Goal: Information Seeking & Learning: Learn about a topic

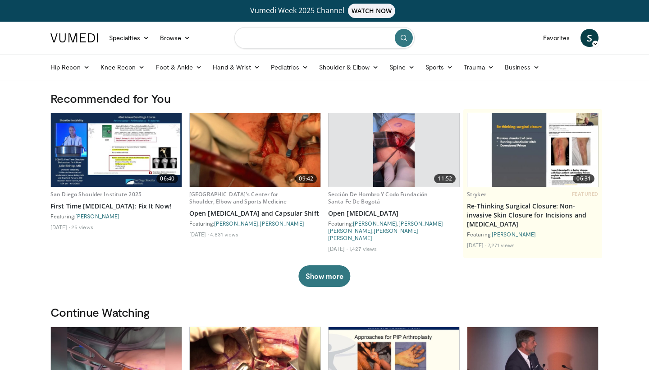
click at [262, 40] on input "Search topics, interventions" at bounding box center [325, 38] width 180 height 22
type input "**********"
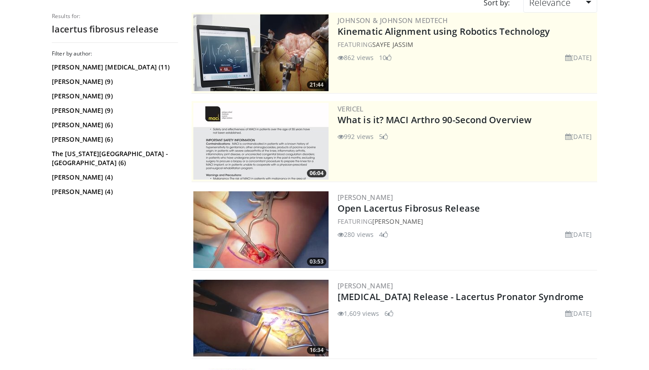
scroll to position [110, 0]
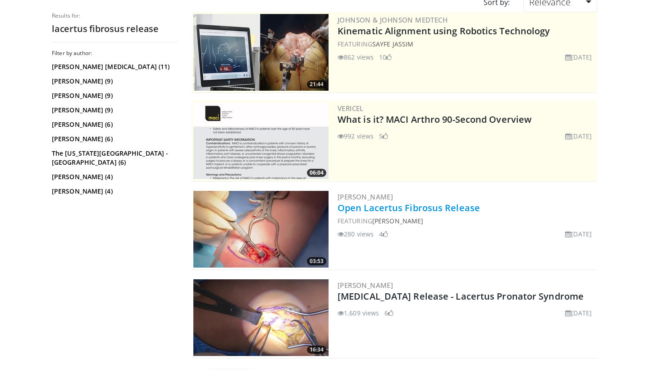
click at [364, 208] on link "Open Lacertus Fibrosus Release" at bounding box center [409, 208] width 143 height 12
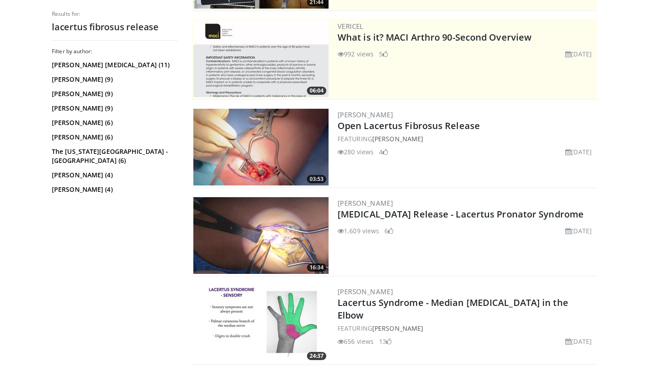
scroll to position [251, 0]
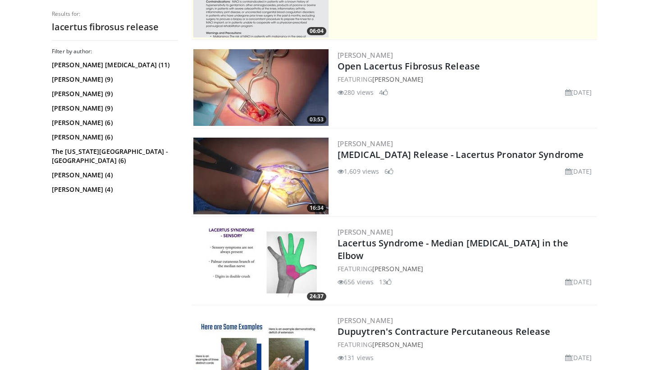
click at [263, 145] on img at bounding box center [260, 176] width 135 height 77
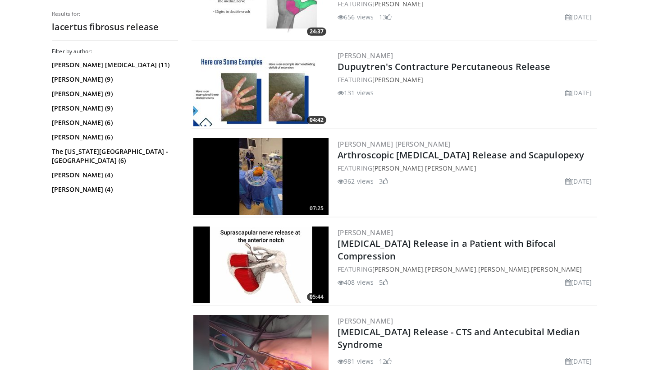
scroll to position [629, 0]
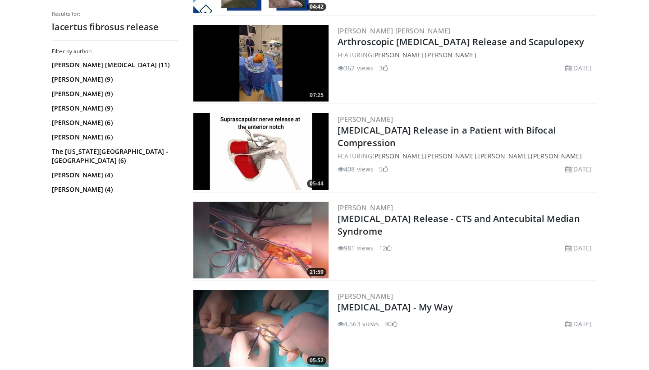
click at [293, 242] on img at bounding box center [260, 240] width 135 height 77
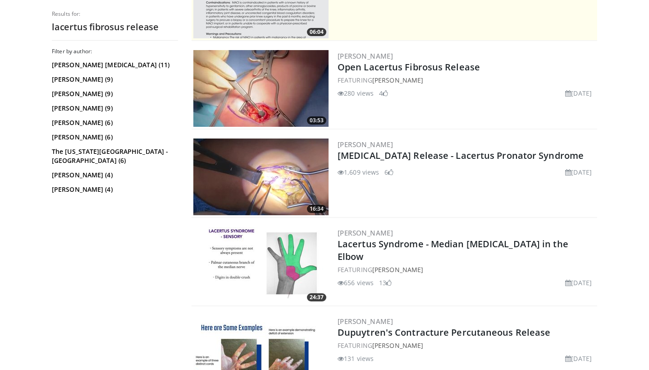
scroll to position [358, 0]
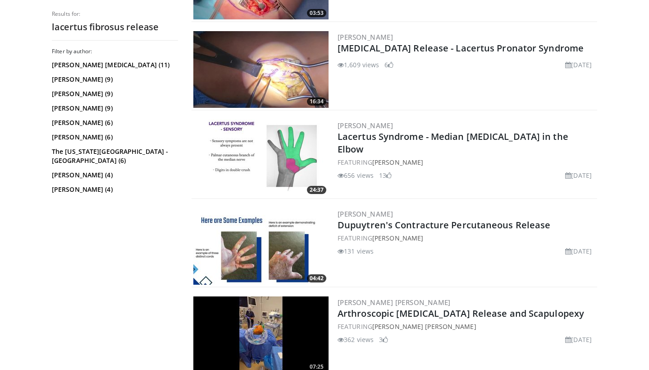
click at [273, 170] on img at bounding box center [260, 158] width 135 height 77
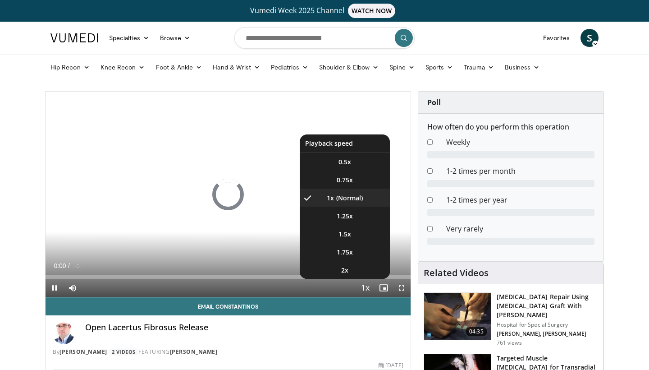
click at [366, 290] on span "Video Player" at bounding box center [365, 288] width 13 height 18
click at [366, 288] on span "Video Player" at bounding box center [365, 288] width 13 height 18
click at [342, 184] on li "0.75x" at bounding box center [345, 179] width 90 height 18
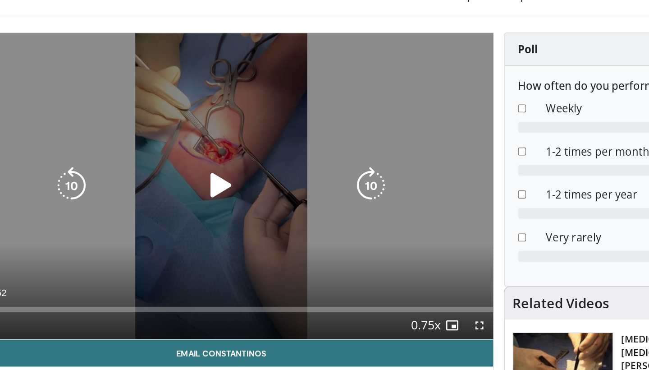
click at [216, 181] on icon "Video Player" at bounding box center [228, 193] width 25 height 25
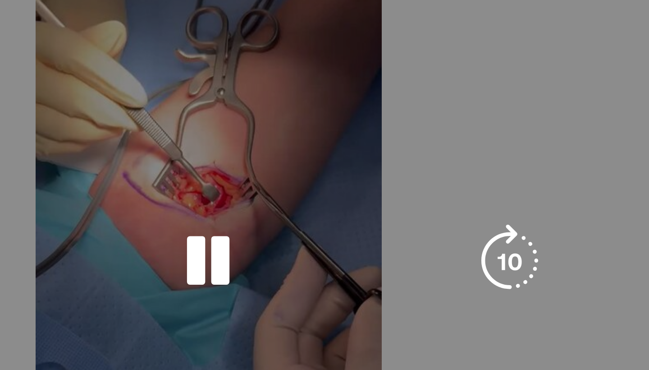
click at [159, 92] on div "10 seconds Tap to unmute" at bounding box center [228, 194] width 365 height 205
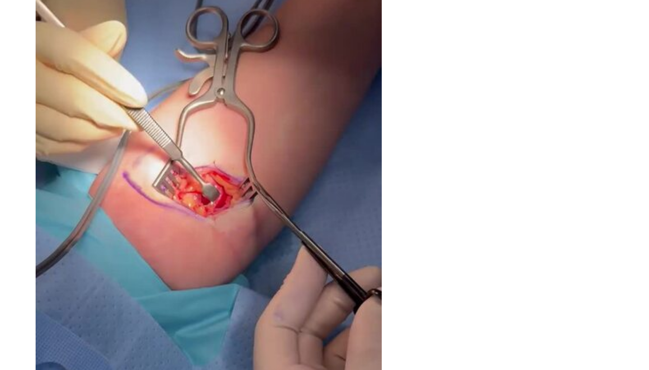
click at [159, 92] on div "10 seconds Tap to unmute" at bounding box center [228, 194] width 365 height 205
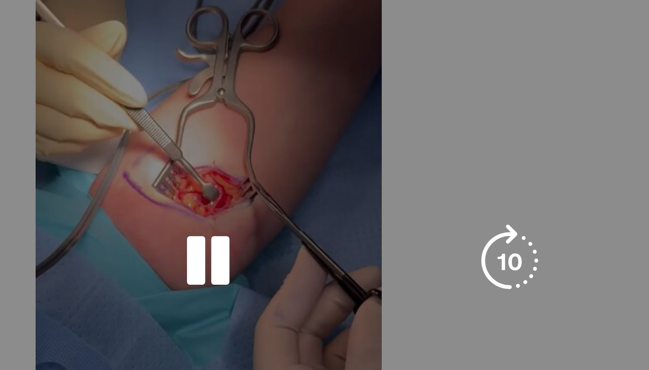
click at [160, 92] on div "10 seconds Tap to unmute" at bounding box center [228, 194] width 365 height 205
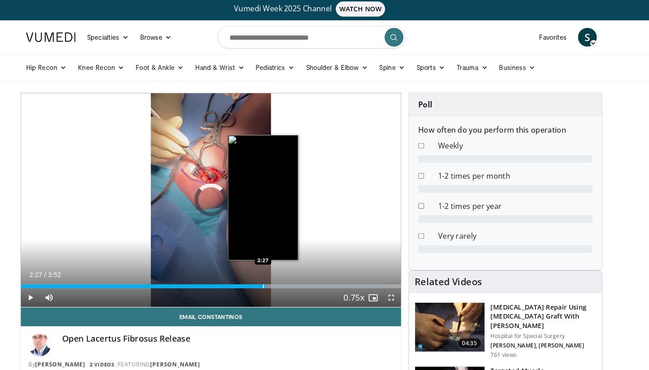
click at [262, 275] on div "Progress Bar" at bounding box center [224, 277] width 349 height 4
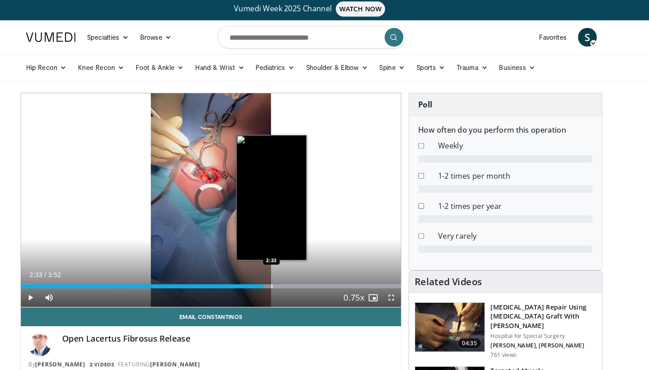
click at [270, 275] on div "Progress Bar" at bounding box center [231, 277] width 359 height 4
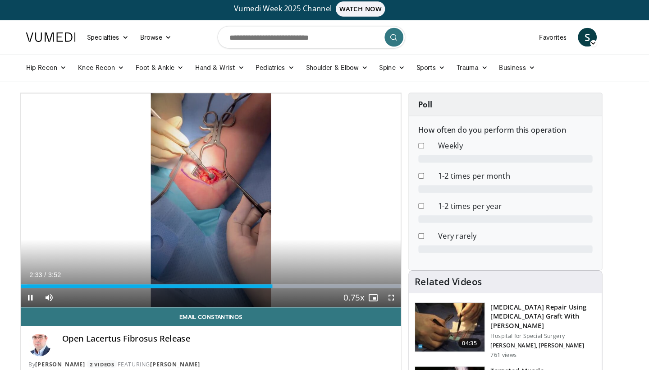
click at [285, 276] on video-js "**********" at bounding box center [228, 195] width 365 height 206
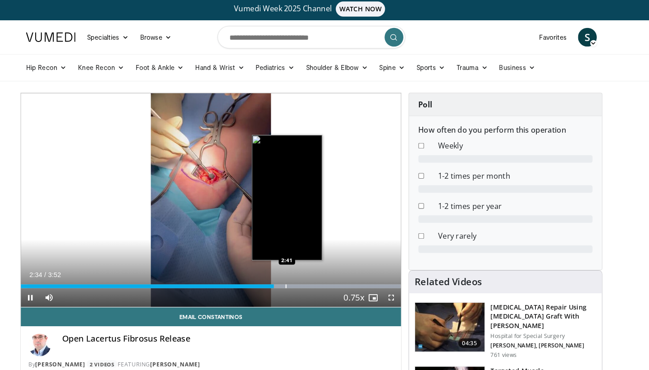
click at [281, 272] on div "Loaded : 99.96% 2:34 2:41" at bounding box center [228, 274] width 365 height 9
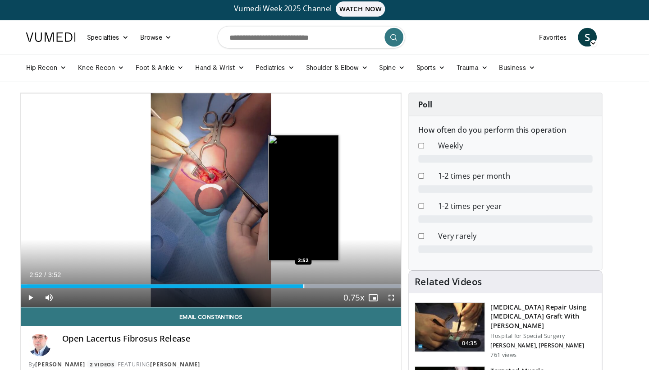
click at [302, 275] on div "Progress Bar" at bounding box center [231, 277] width 359 height 4
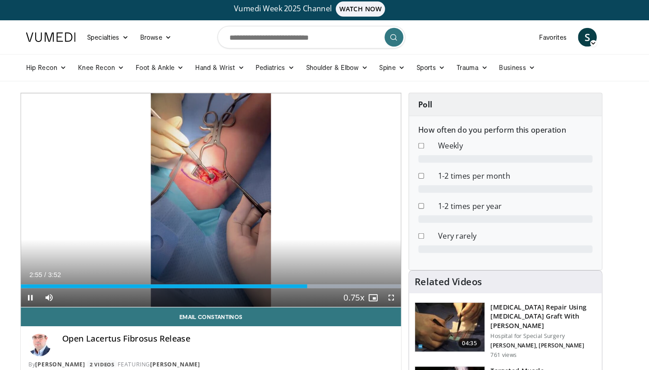
click at [323, 279] on div "Current Time 2:55 / Duration 3:52 Pause Skip Backward Skip Forward Mute Loaded …" at bounding box center [228, 288] width 365 height 18
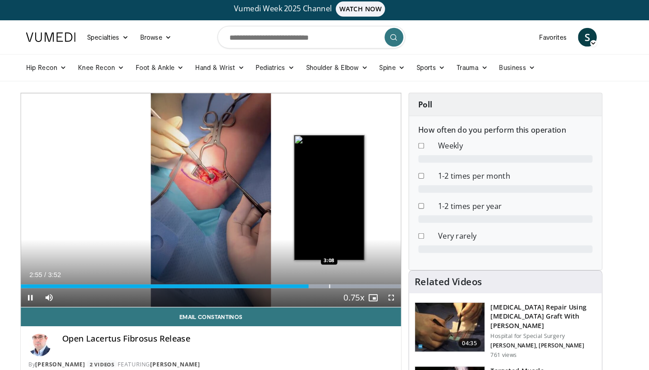
click at [328, 276] on div "Progress Bar" at bounding box center [231, 277] width 359 height 4
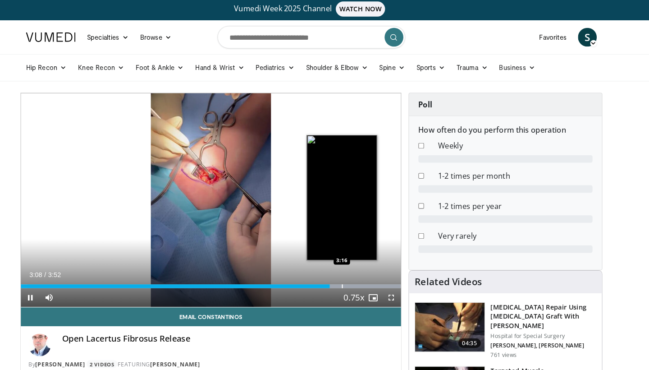
click at [341, 275] on div "Progress Bar" at bounding box center [231, 277] width 359 height 4
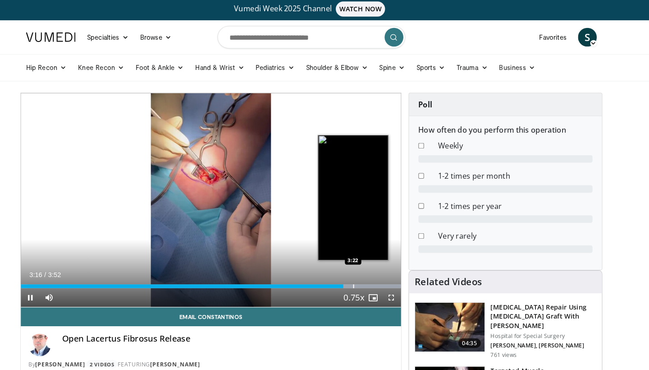
click at [352, 275] on div "Progress Bar" at bounding box center [231, 277] width 359 height 4
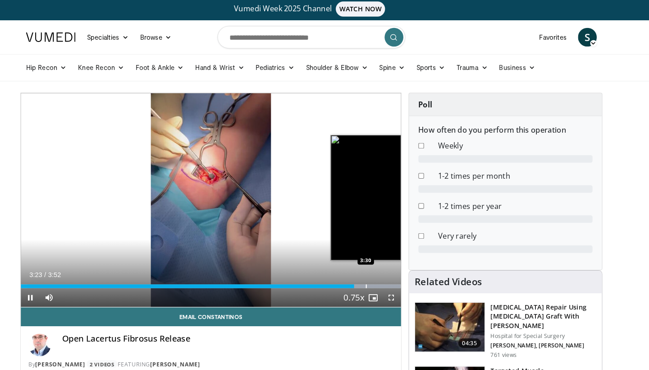
click at [365, 275] on div "Progress Bar" at bounding box center [231, 277] width 359 height 4
click at [373, 275] on div "Progress Bar" at bounding box center [231, 277] width 359 height 4
click at [380, 275] on div "Progress Bar" at bounding box center [231, 277] width 359 height 4
click at [377, 275] on div "Progress Bar" at bounding box center [231, 277] width 359 height 4
click at [378, 275] on div "Progress Bar" at bounding box center [231, 277] width 359 height 4
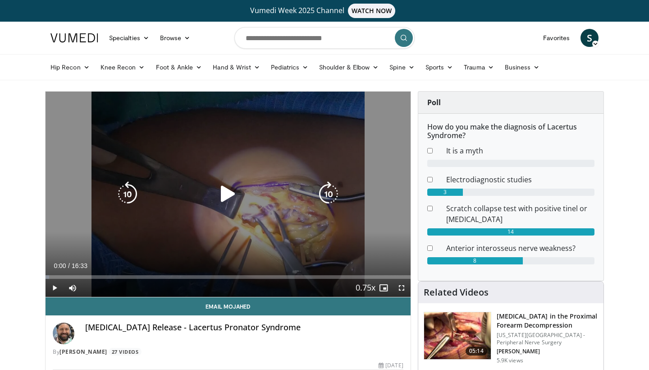
click at [228, 190] on icon "Video Player" at bounding box center [228, 193] width 25 height 25
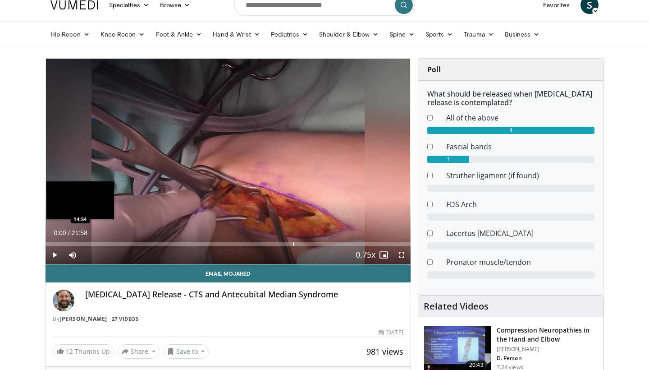
scroll to position [33, 0]
click at [59, 244] on div "Loaded : 0.00% 00:00 00:50" at bounding box center [228, 244] width 365 height 4
click at [78, 244] on div "Loaded : 3.03% 00:48 01:52" at bounding box center [228, 244] width 365 height 4
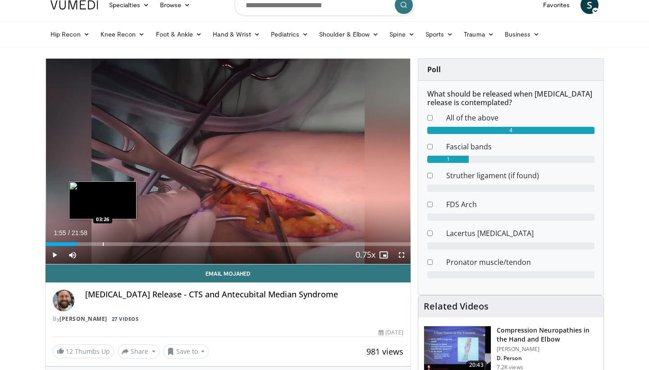
click at [103, 242] on div "Progress Bar" at bounding box center [103, 244] width 1 height 4
click at [111, 243] on div "Progress Bar" at bounding box center [111, 244] width 1 height 4
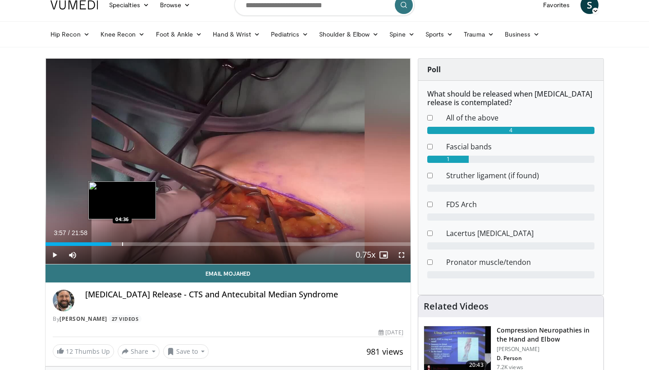
click at [123, 244] on div "Loaded : 18.20% 03:57 04:36" at bounding box center [228, 244] width 365 height 4
click at [145, 243] on div "Loaded : 21.24% 04:39 05:49" at bounding box center [228, 244] width 365 height 4
click at [143, 244] on div "05:57" at bounding box center [95, 244] width 99 height 4
click at [133, 242] on div "Progress Bar" at bounding box center [133, 244] width 1 height 4
click at [142, 245] on div "Loaded : 24.06% 05:15 05:48" at bounding box center [228, 244] width 365 height 4
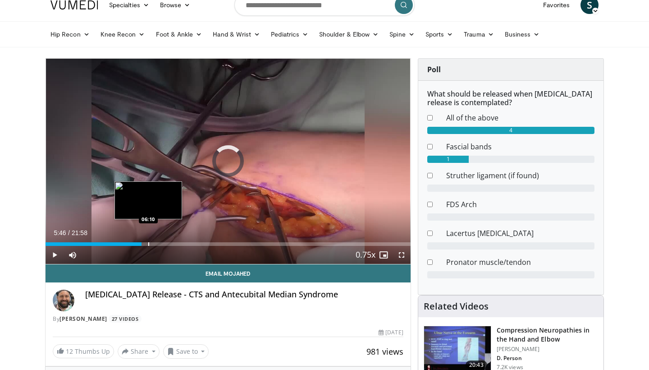
click at [148, 244] on div "Progress Bar" at bounding box center [148, 244] width 1 height 4
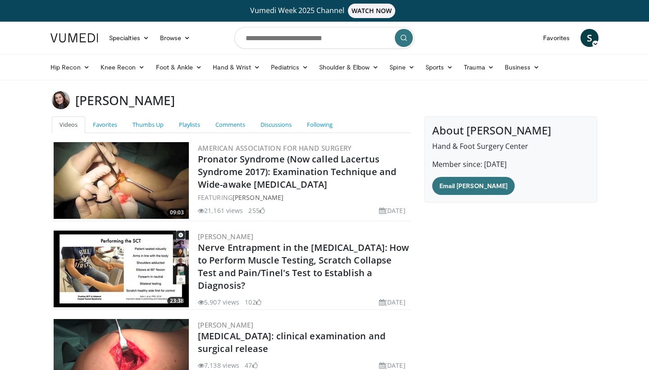
click at [159, 191] on img at bounding box center [121, 180] width 135 height 77
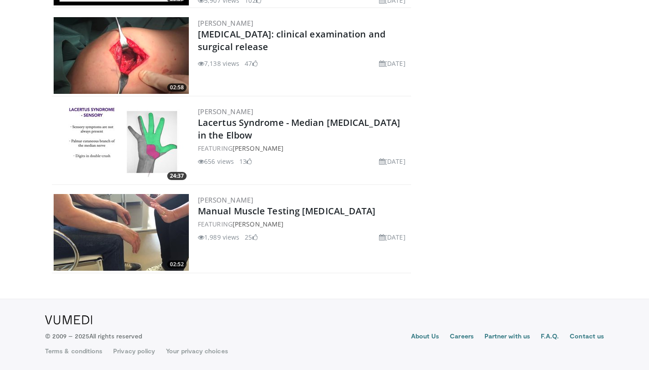
scroll to position [302, 0]
click at [232, 144] on div "FEATURING Elisabet Hagert" at bounding box center [304, 147] width 212 height 9
click at [127, 136] on img at bounding box center [121, 144] width 135 height 77
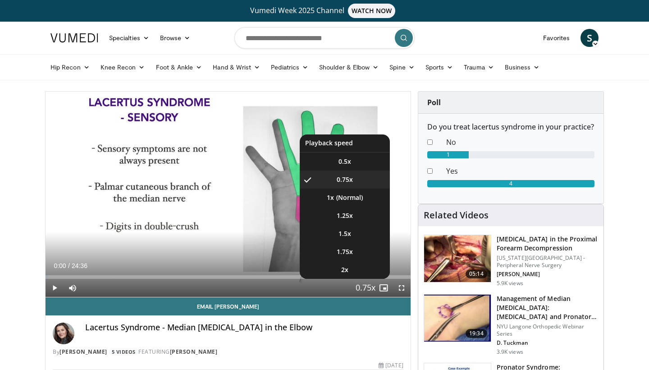
click at [367, 286] on span "Video Player" at bounding box center [365, 288] width 13 height 18
click at [347, 196] on li "1x" at bounding box center [345, 198] width 90 height 18
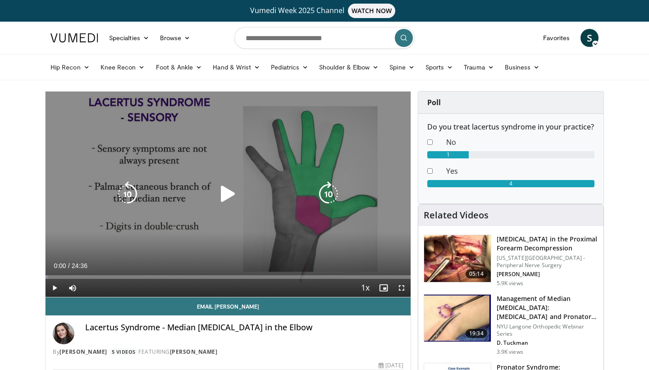
click at [225, 196] on icon "Video Player" at bounding box center [228, 193] width 25 height 25
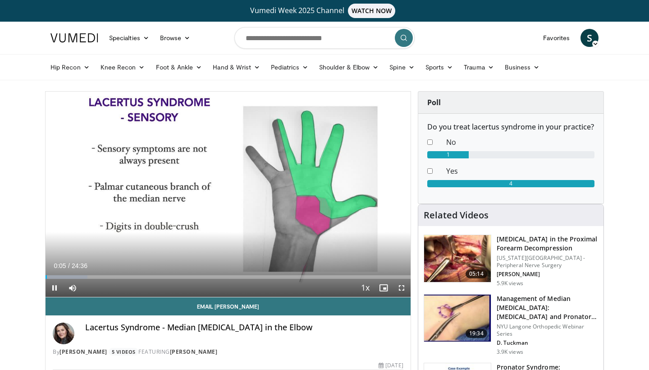
click at [400, 288] on span "Video Player" at bounding box center [402, 288] width 18 height 18
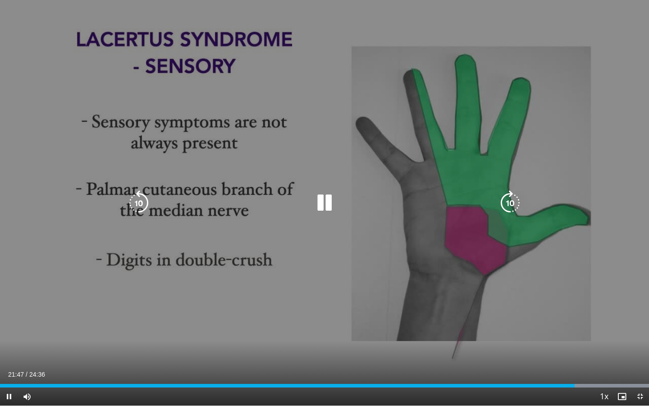
click at [327, 199] on icon "Video Player" at bounding box center [324, 202] width 25 height 25
